Goal: Information Seeking & Learning: Learn about a topic

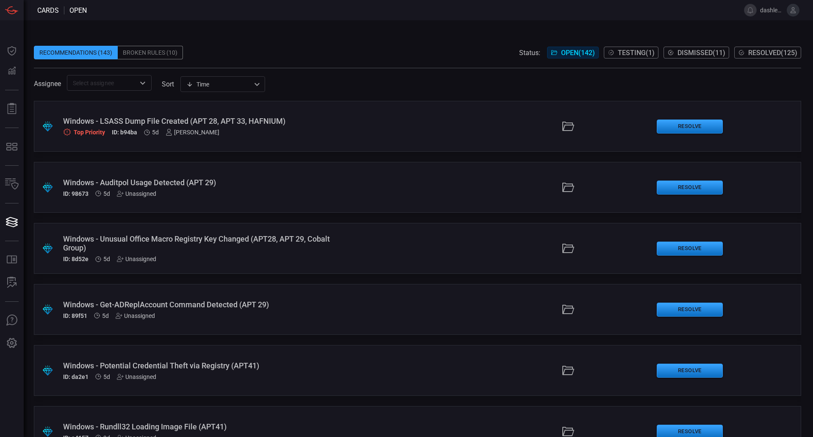
click at [438, 120] on div ".suggested_cards_icon{fill:url(#suggested_cards_icon);} Windows - LSASS Dump Fi…" at bounding box center [418, 126] width 768 height 51
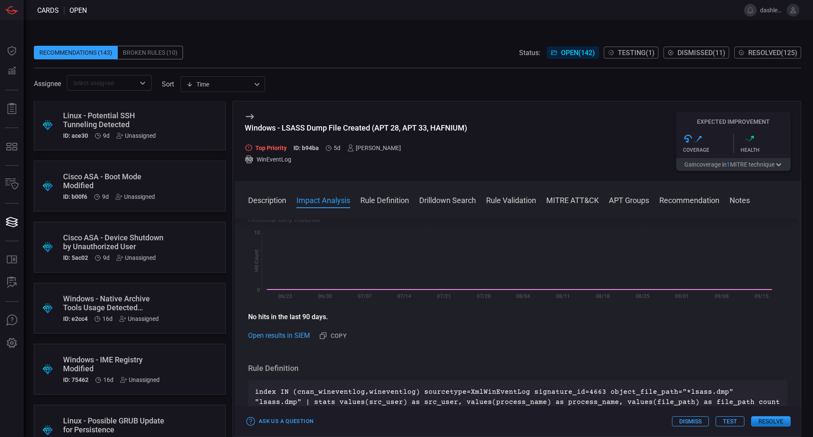
scroll to position [223, 0]
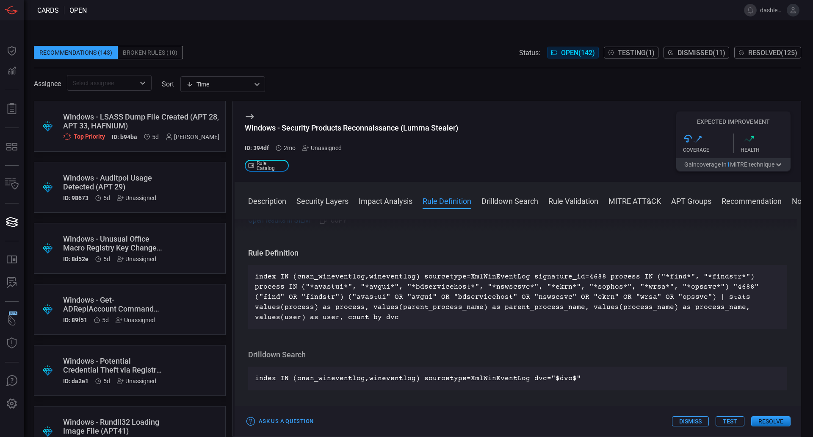
scroll to position [316, 0]
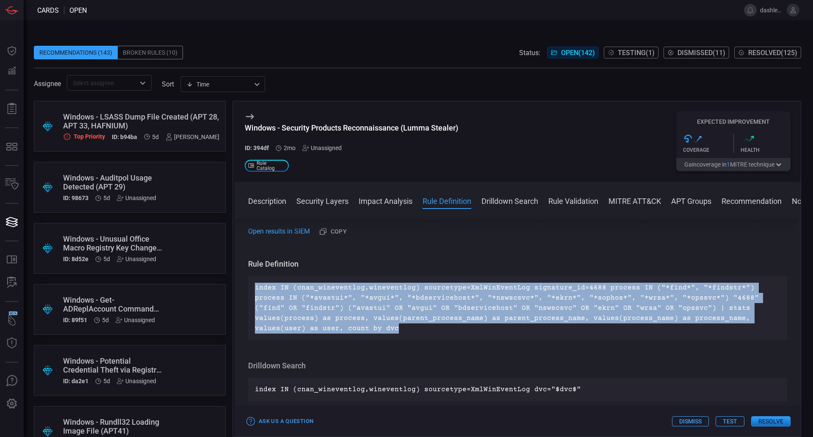
drag, startPoint x: 290, startPoint y: 329, endPoint x: 253, endPoint y: 286, distance: 56.8
click at [253, 286] on div "index IN (cnan_wineventlog,wineventlog) sourcetype=XmlWinEventLog signature_id=…" at bounding box center [517, 308] width 539 height 64
copy p "index IN (cnan_wineventlog,wineventlog) sourcetype=XmlWinEventLog signature_id=…"
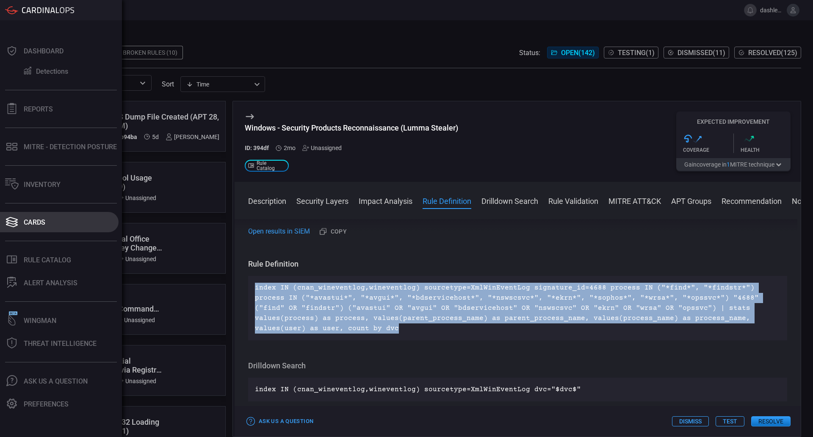
click at [21, 215] on button "Cards" at bounding box center [59, 222] width 119 height 20
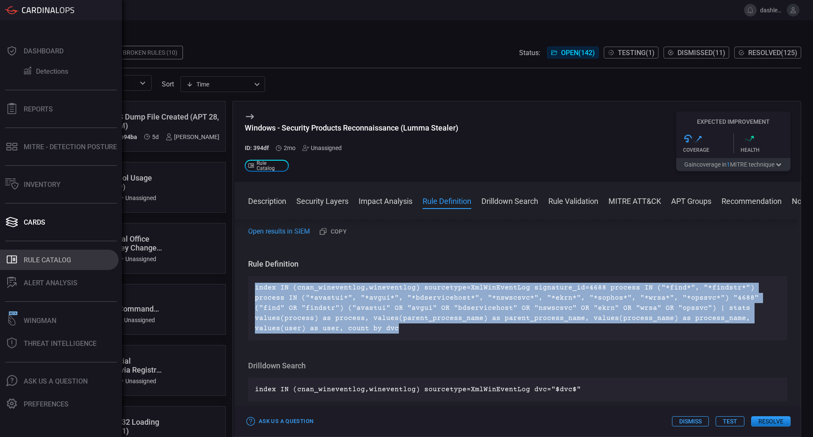
click at [63, 265] on button ".st0_rule_catalog_icon{fill: currentColor;} Rule Catalog" at bounding box center [59, 259] width 119 height 20
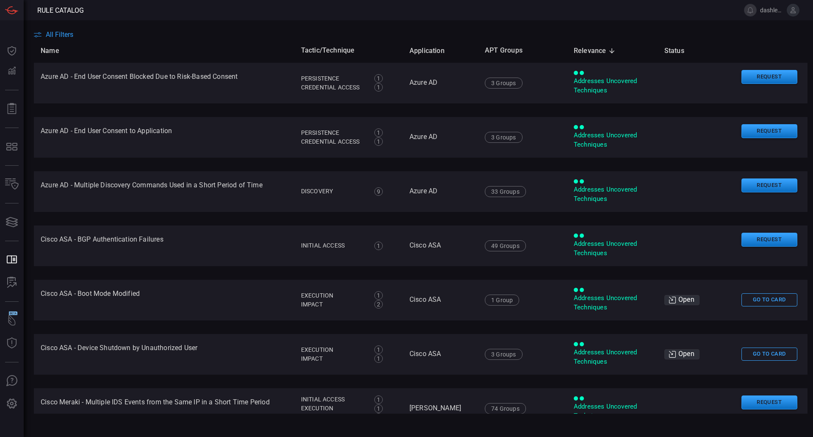
click at [71, 39] on th "Name" at bounding box center [164, 51] width 261 height 24
click at [62, 30] on span "All Filters" at bounding box center [60, 34] width 28 height 8
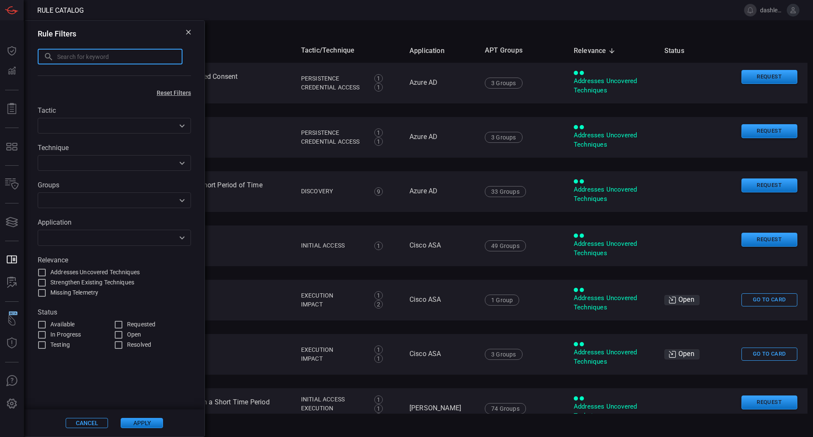
click at [105, 56] on input "text" at bounding box center [119, 57] width 125 height 16
paste input "Potential Persistent Webshell Detected"
type input "Potential Persistent Webshell Detected"
click at [157, 429] on div "Cancel Apply" at bounding box center [114, 422] width 180 height 27
click at [156, 424] on button "Apply" at bounding box center [142, 423] width 42 height 10
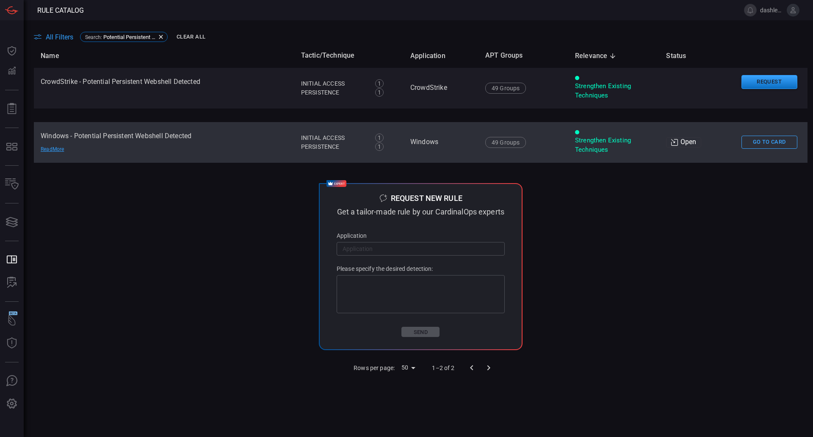
click at [666, 146] on div "Open" at bounding box center [683, 142] width 35 height 10
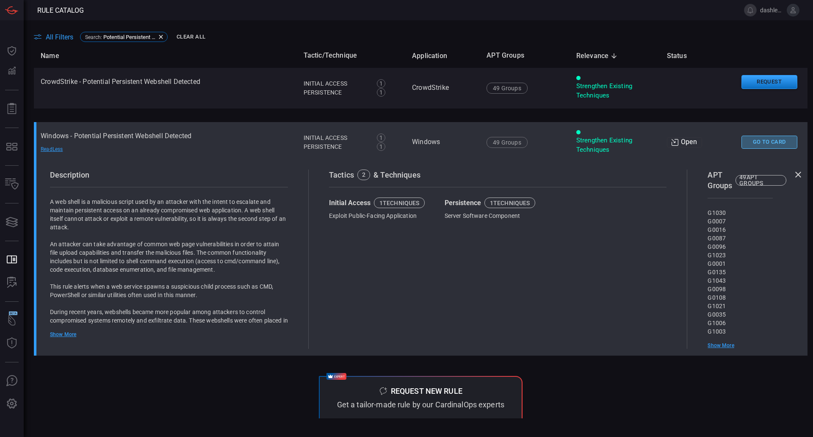
click at [770, 141] on button "Go To Card" at bounding box center [770, 142] width 56 height 13
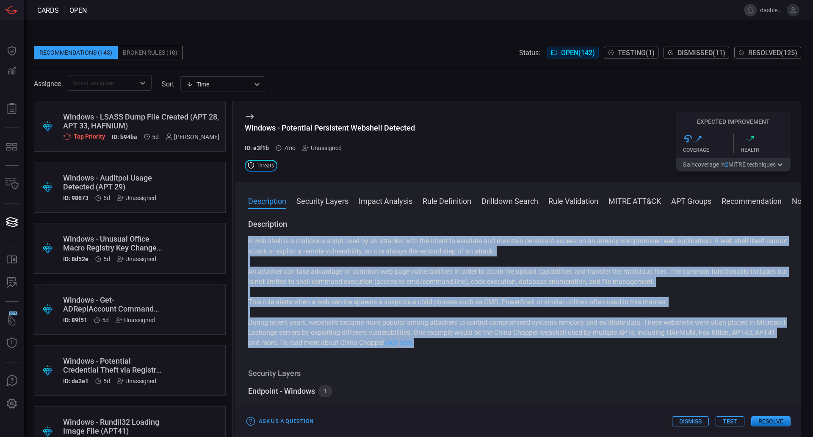
drag, startPoint x: 250, startPoint y: 240, endPoint x: 479, endPoint y: 344, distance: 251.6
click at [479, 344] on div "A web shell is a malicious script used by an attacker with the intent to escala…" at bounding box center [517, 292] width 539 height 112
copy div "A web shell is a malicious script used by an attacker with the intent to escala…"
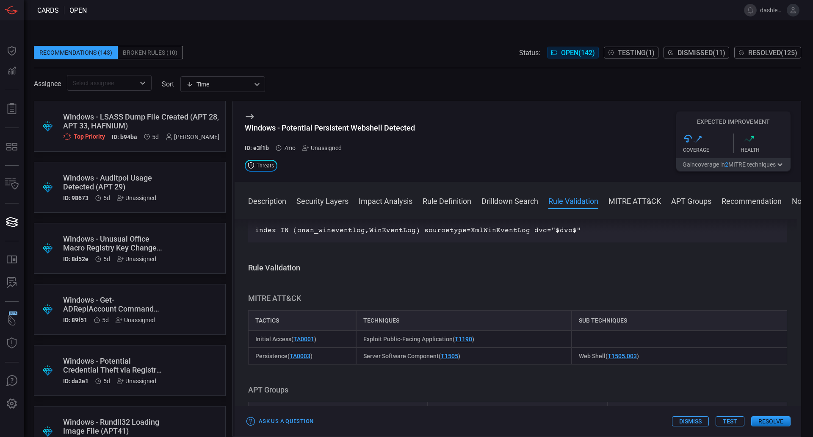
scroll to position [556, 0]
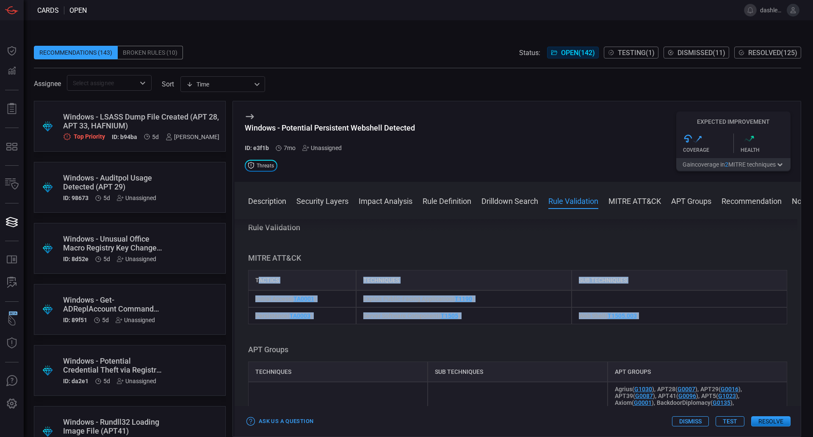
drag, startPoint x: 258, startPoint y: 280, endPoint x: 680, endPoint y: 313, distance: 424.0
click at [680, 313] on div "Tactics Techniques Sub Techniques Initial Access ( TA0001 ) Exploit Public-Faci…" at bounding box center [517, 297] width 539 height 54
copy div "actics Techniques Sub Techniques Initial Access ( TA0001 ) Exploit Public-Facin…"
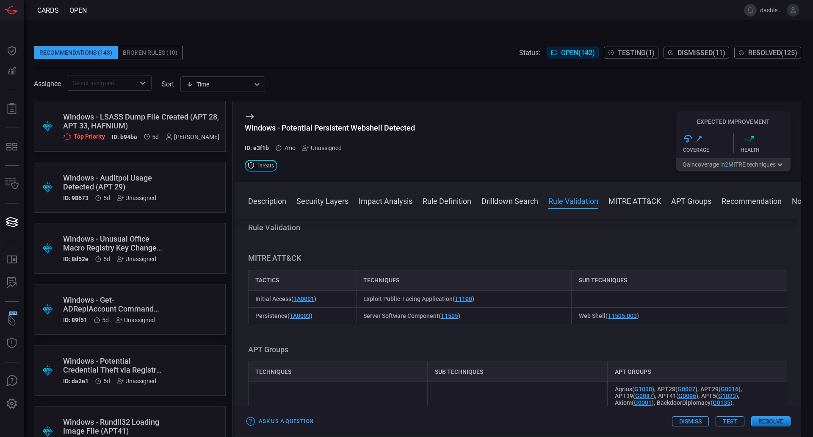
click at [248, 287] on div "Tactics" at bounding box center [302, 280] width 108 height 20
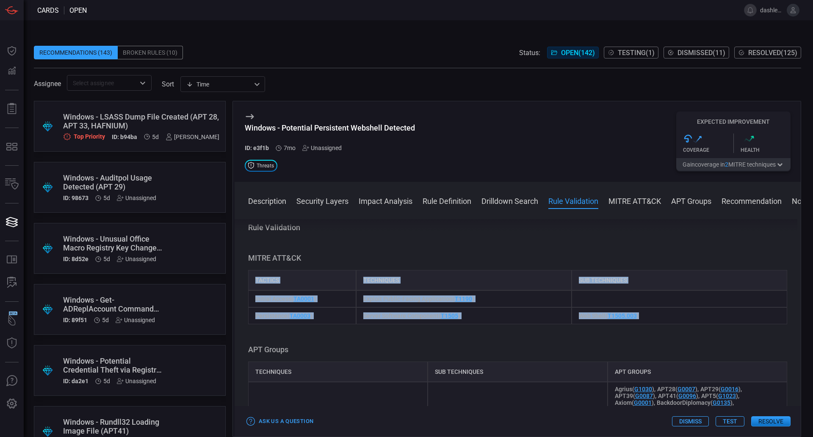
drag, startPoint x: 254, startPoint y: 278, endPoint x: 674, endPoint y: 308, distance: 421.2
click at [674, 308] on div "Tactics Techniques Sub Techniques Initial Access ( TA0001 ) Exploit Public-Faci…" at bounding box center [517, 297] width 539 height 54
copy div "Tactics Techniques Sub Techniques Initial Access ( TA0001 ) Exploit Public-Faci…"
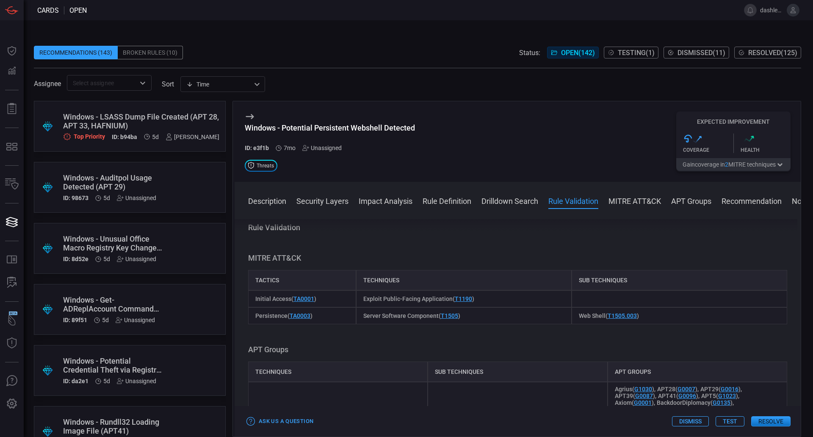
click at [506, 334] on div "Description A web shell is a malicious script used by an attacker with the inte…" at bounding box center [518, 326] width 566 height 214
drag, startPoint x: 644, startPoint y: 316, endPoint x: 604, endPoint y: 321, distance: 40.1
click at [604, 321] on div "Web Shell ( T1505.003 )" at bounding box center [680, 315] width 216 height 17
copy span "T1505.003 )"
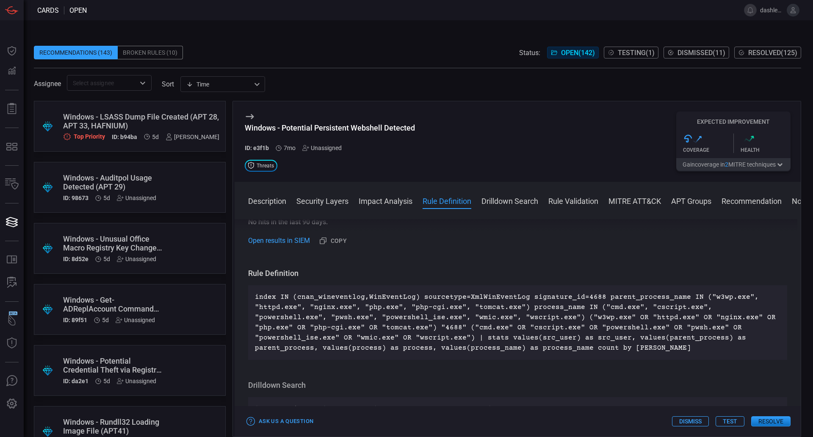
scroll to position [342, 0]
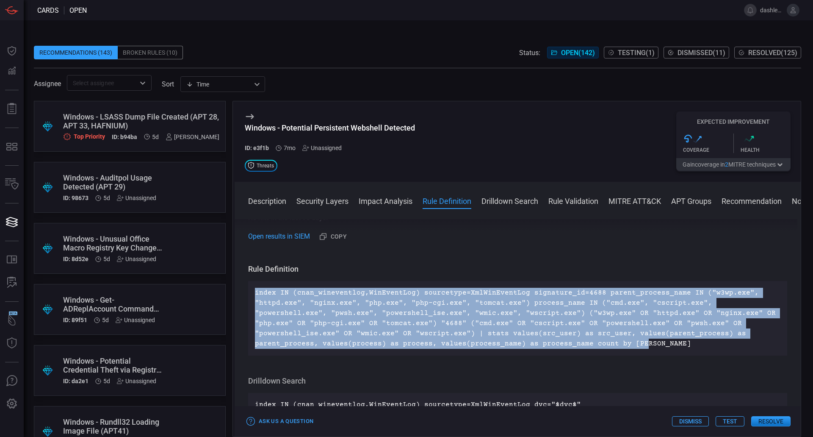
drag, startPoint x: 431, startPoint y: 338, endPoint x: 255, endPoint y: 293, distance: 181.3
click at [255, 293] on p "index IN (cnan_wineventlog,WinEventLog) sourcetype=XmlWinEventLog signature_id=…" at bounding box center [518, 318] width 526 height 61
copy p "index IN (cnan_wineventlog,WinEventLog) sourcetype=XmlWinEventLog signature_id=…"
